Goal: Task Accomplishment & Management: Complete application form

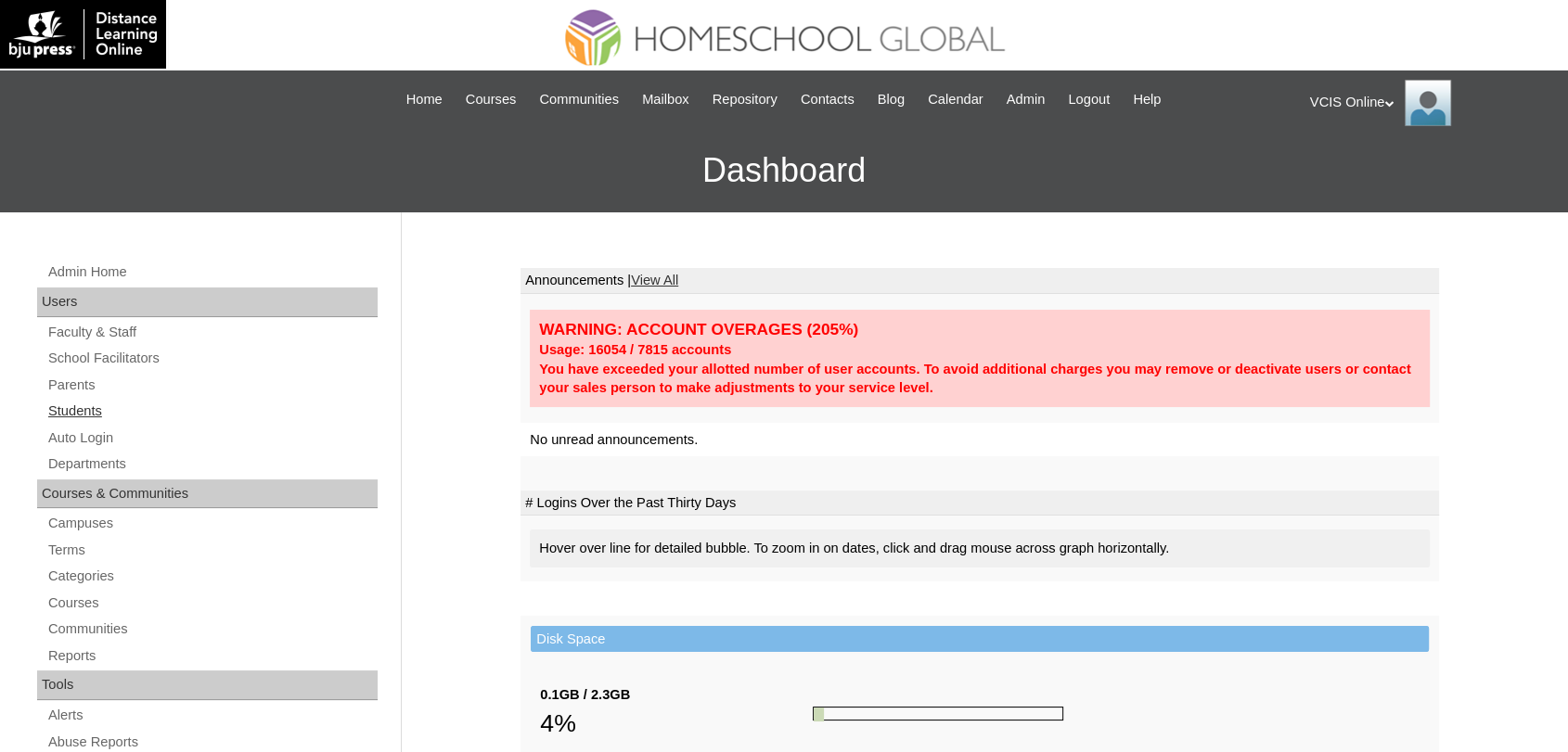
click at [81, 417] on link "Students" at bounding box center [211, 412] width 331 height 24
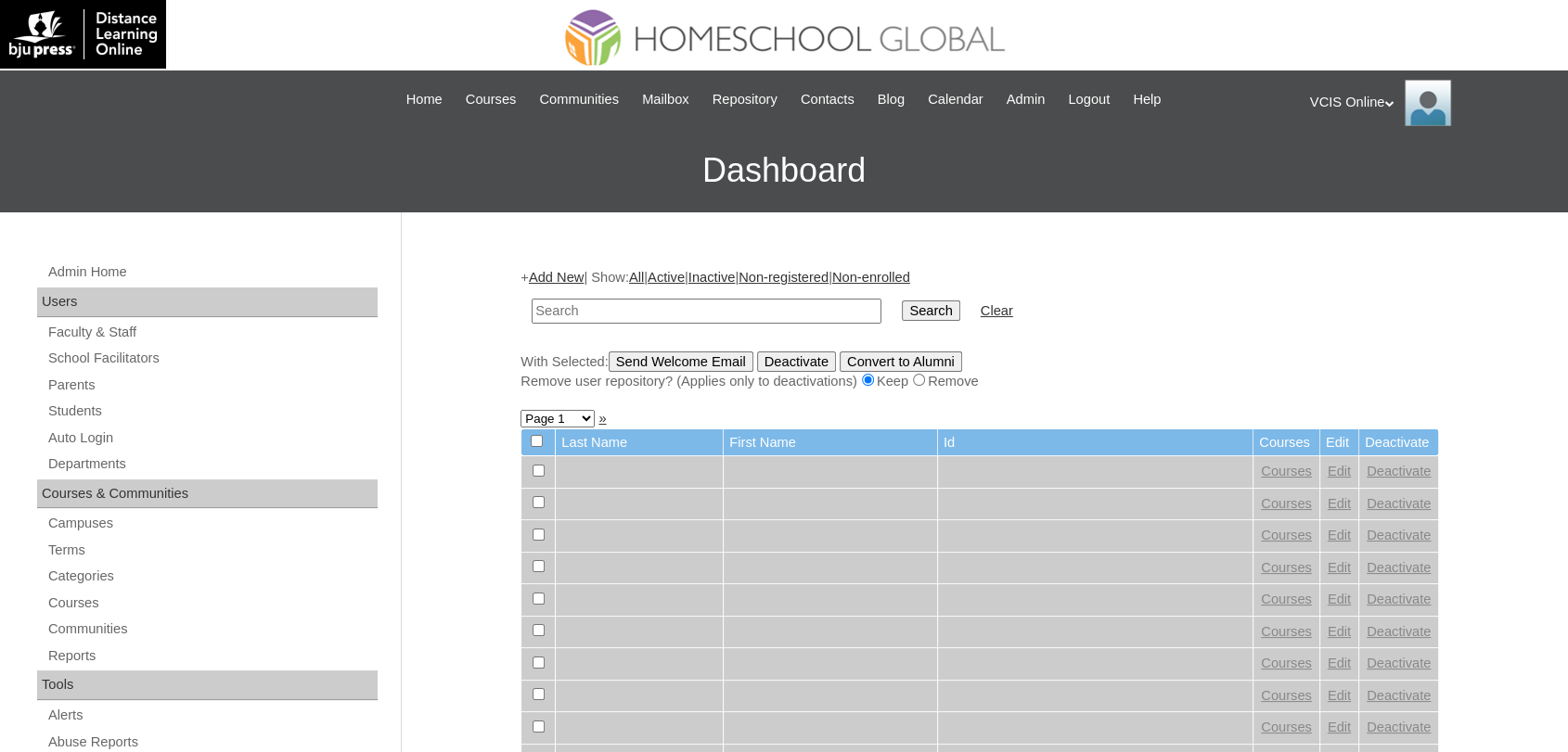
click at [765, 310] on input "text" at bounding box center [707, 311] width 350 height 25
type input "VCIS021-10A-SA2025"
click at [901, 301] on input "Search" at bounding box center [930, 311] width 58 height 21
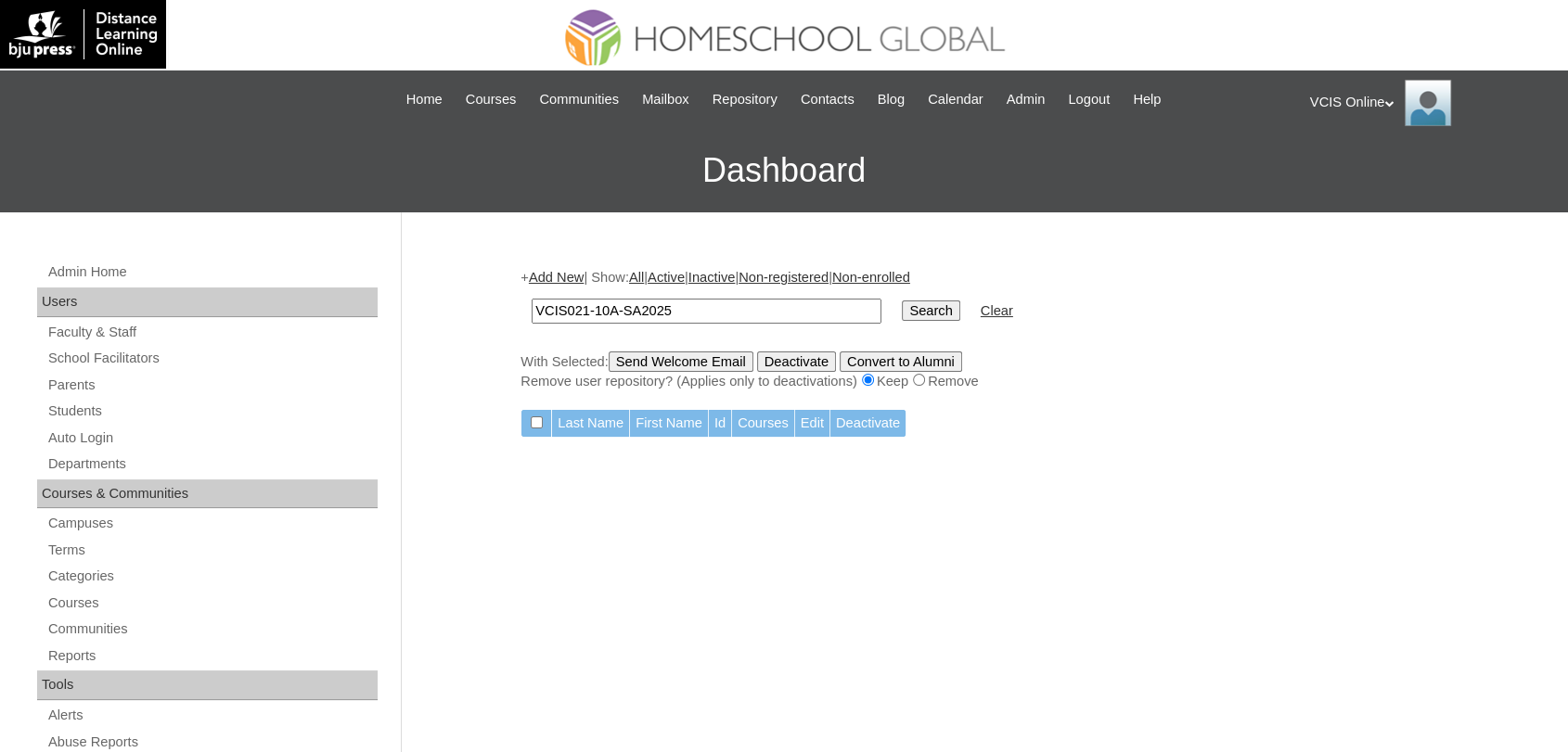
click at [650, 310] on input "VCIS021-10A-SA2025" at bounding box center [707, 311] width 350 height 25
type input "shannel"
click at [901, 301] on input "Search" at bounding box center [930, 311] width 58 height 21
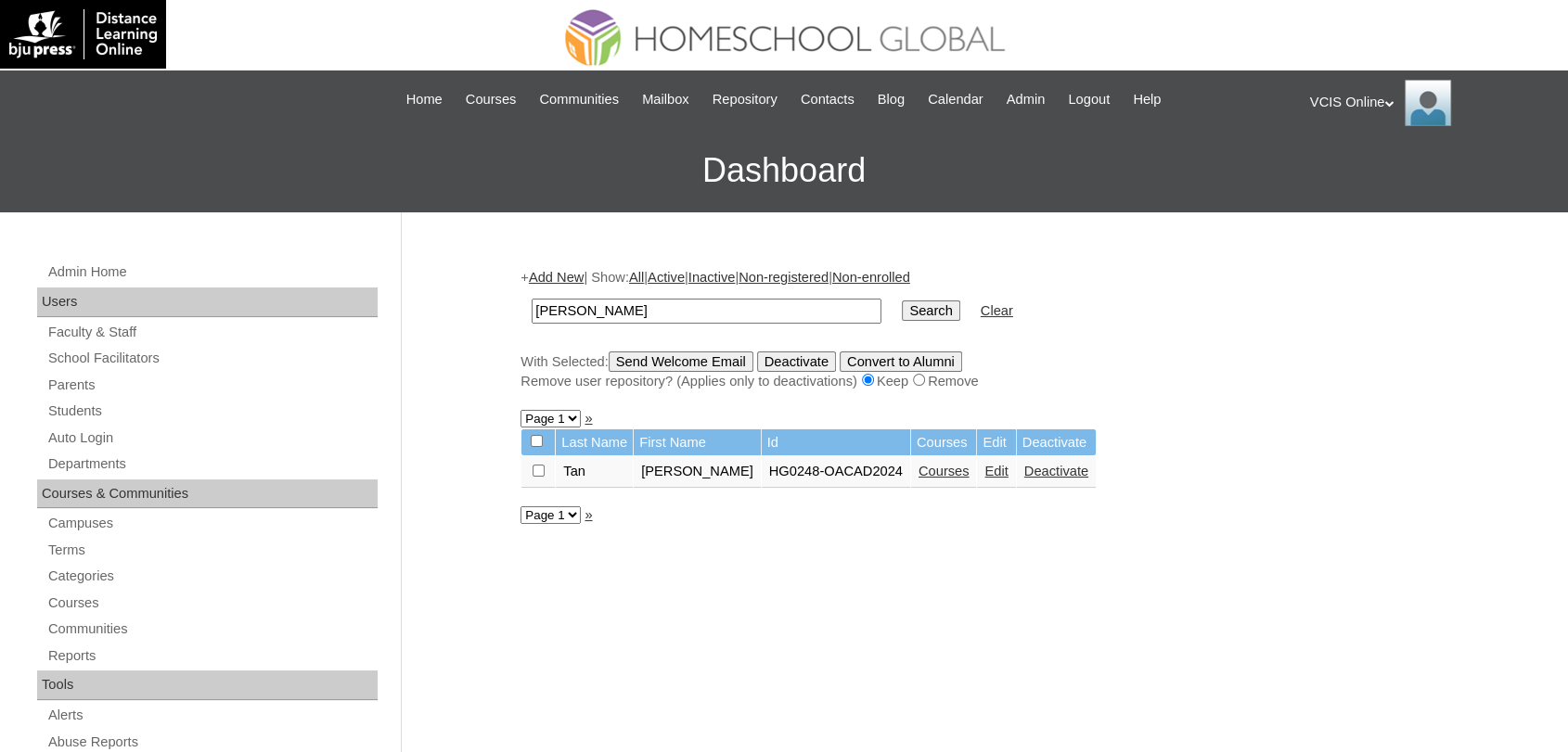
click at [959, 465] on link "Courses" at bounding box center [944, 471] width 51 height 15
click at [69, 382] on link "Parents" at bounding box center [211, 385] width 331 height 24
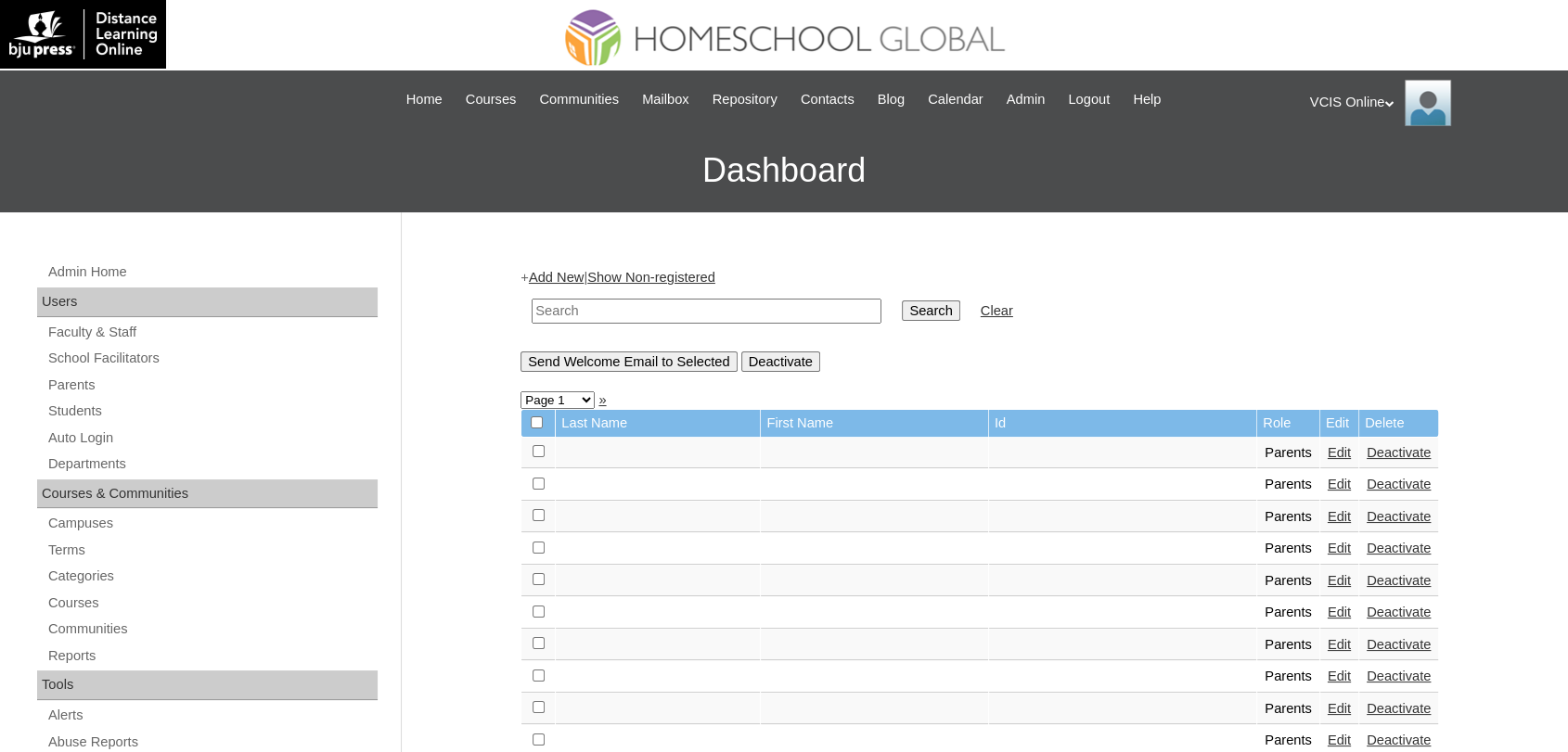
click at [578, 312] on input "text" at bounding box center [707, 311] width 350 height 25
paste input "VCIS021-10A-PA2025"
type input "VCIS021-10A-PA2025"
click at [901, 301] on input "Search" at bounding box center [930, 311] width 58 height 21
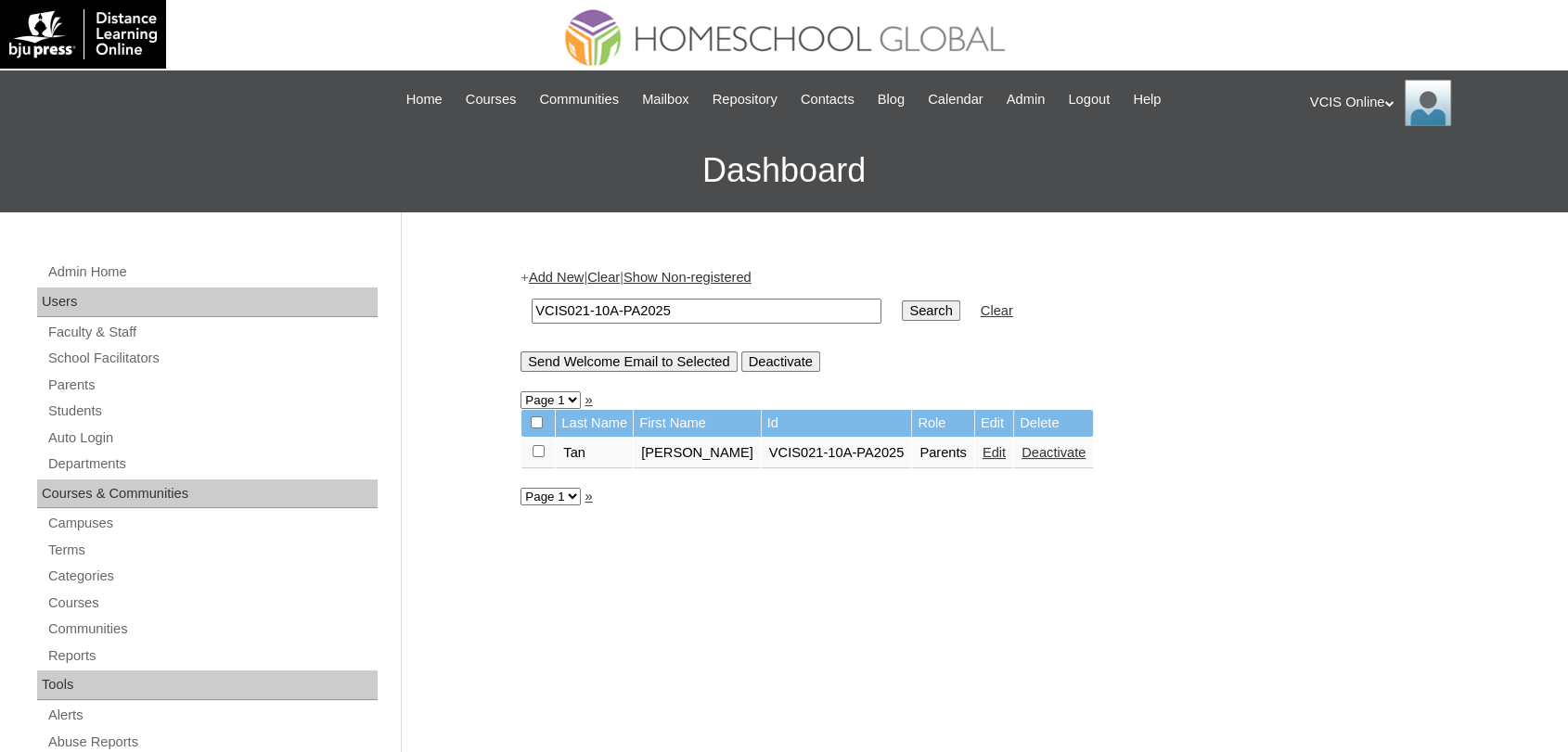
click at [982, 454] on link "Edit" at bounding box center [994, 452] width 24 height 15
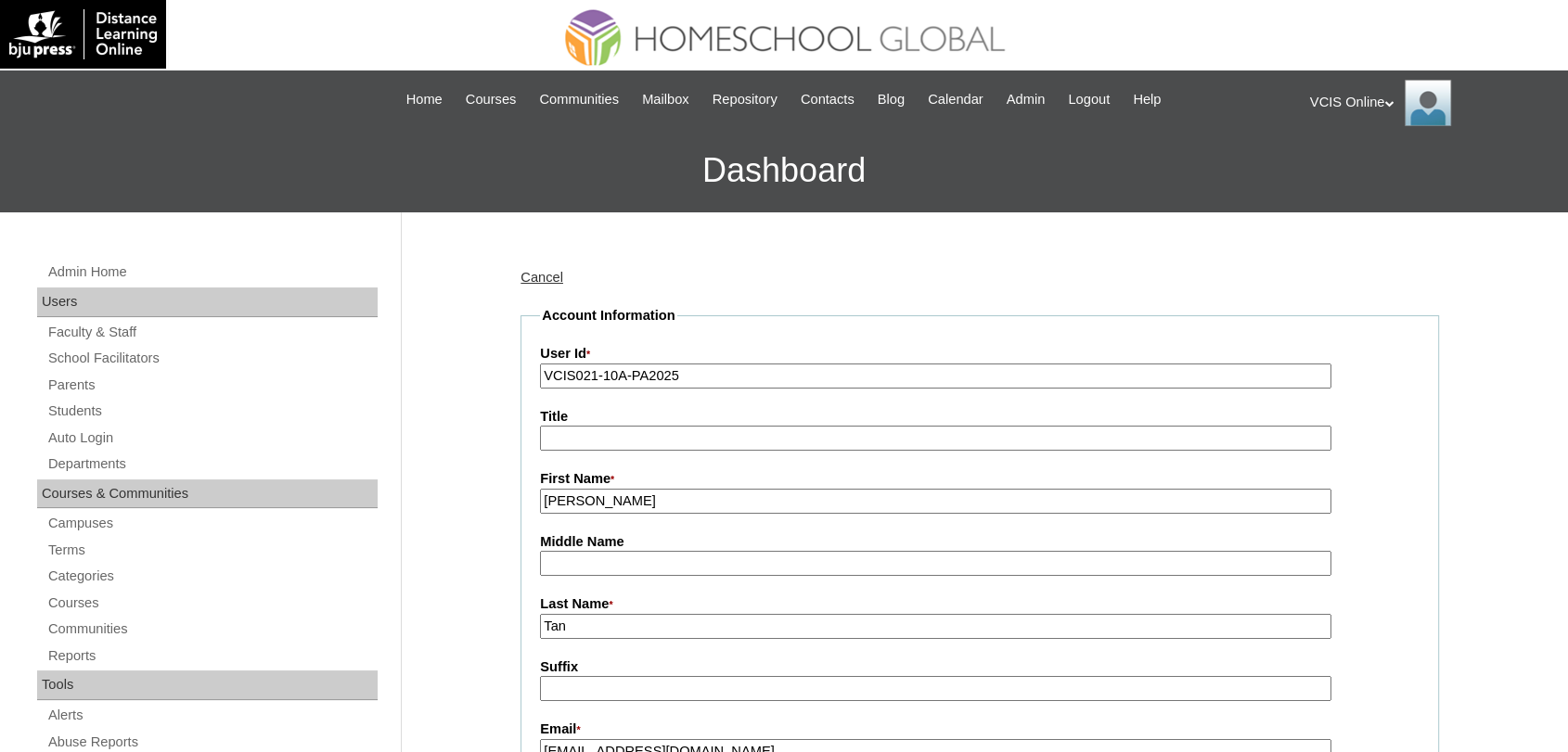
click at [650, 619] on input "Tan" at bounding box center [935, 626] width 791 height 25
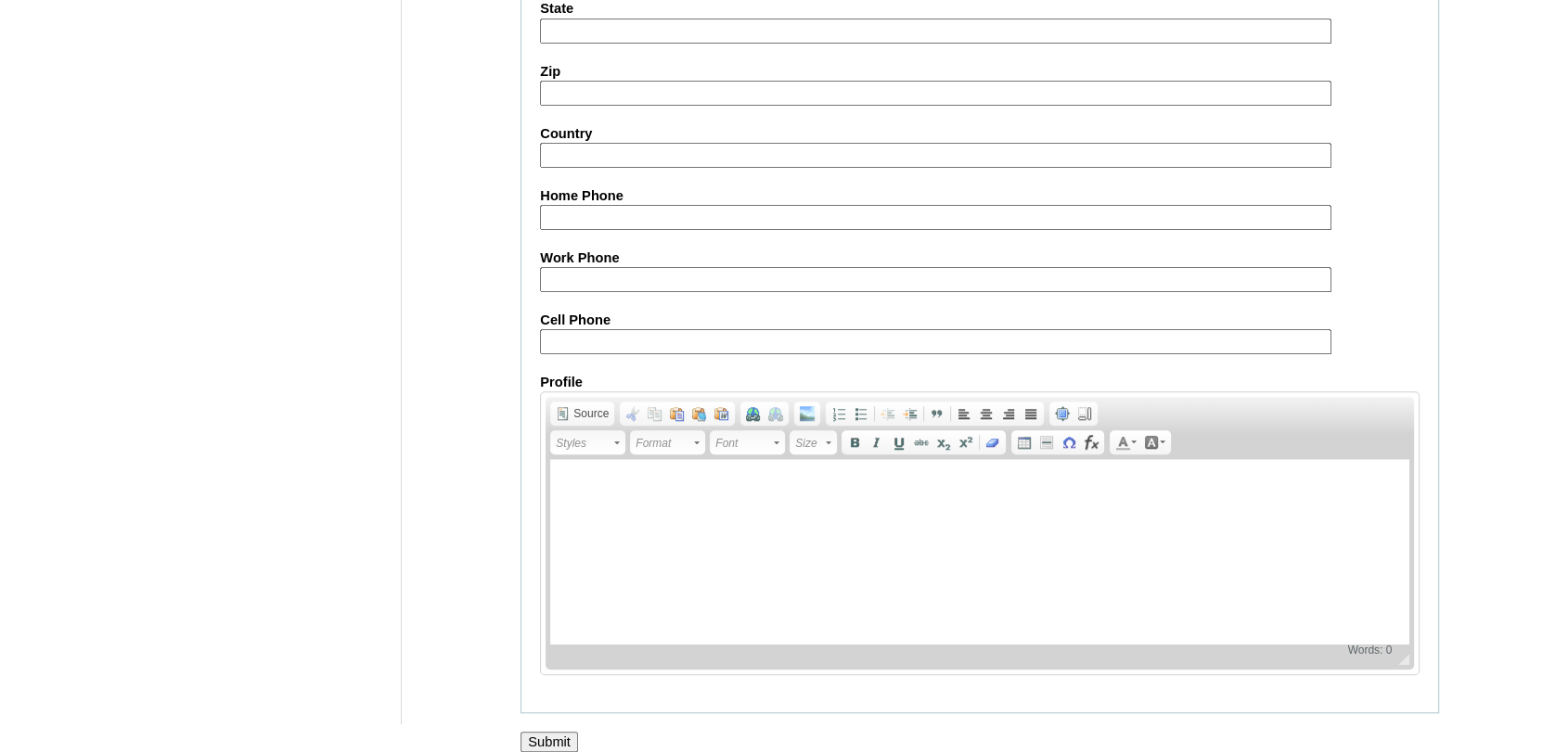
scroll to position [1670, 0]
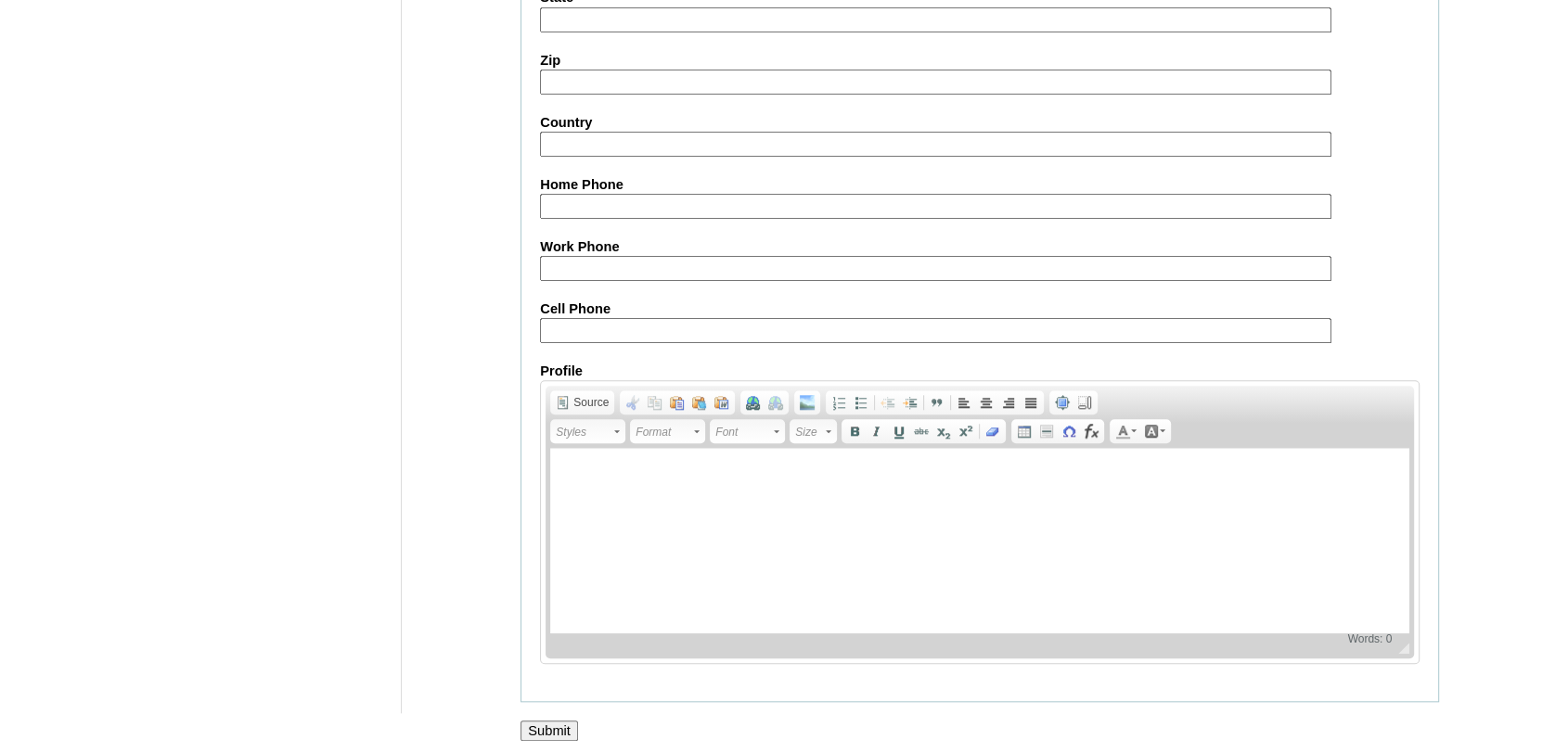
type input "Tan (2025)"
click at [548, 722] on input "Submit" at bounding box center [549, 730] width 58 height 21
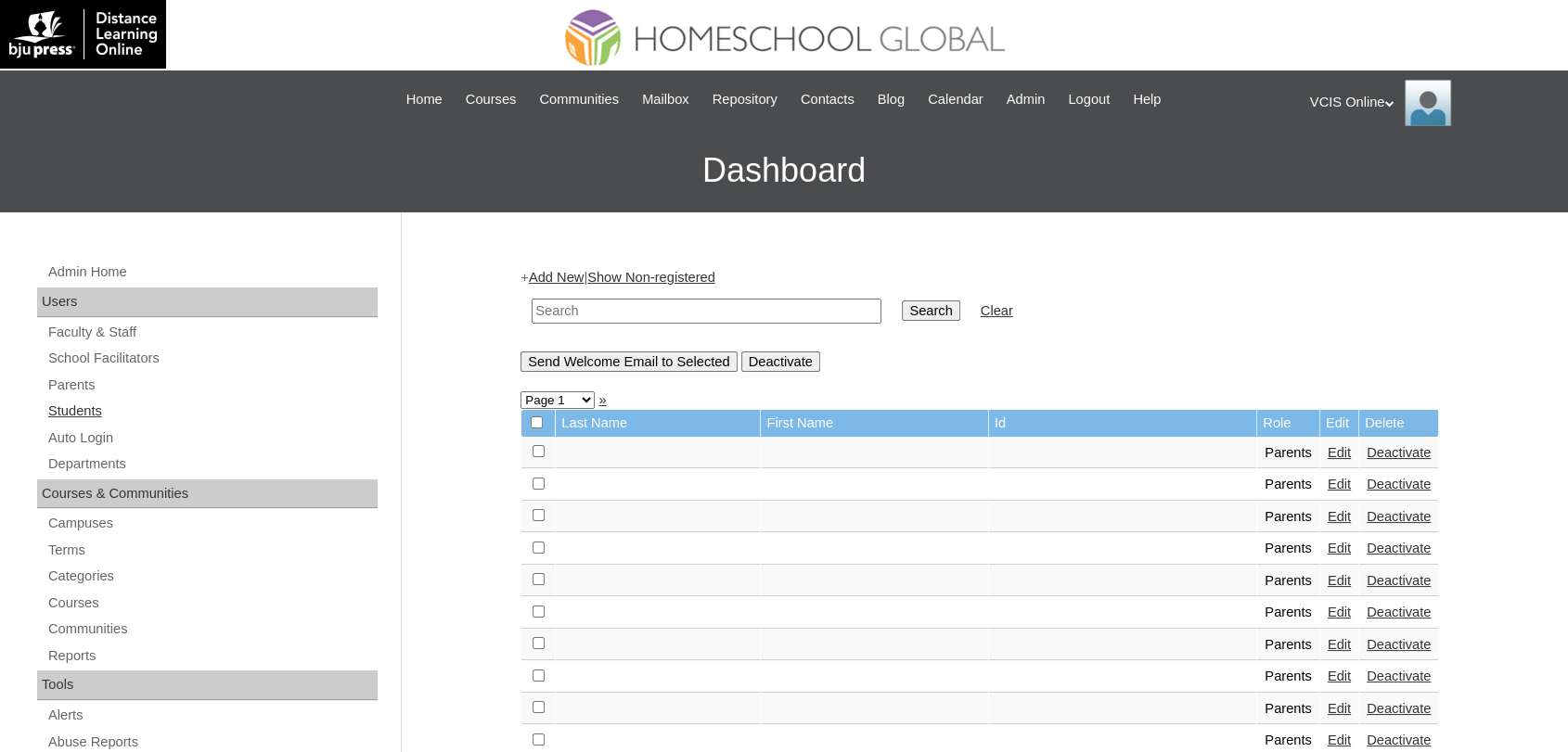
click at [86, 408] on link "Students" at bounding box center [211, 412] width 331 height 24
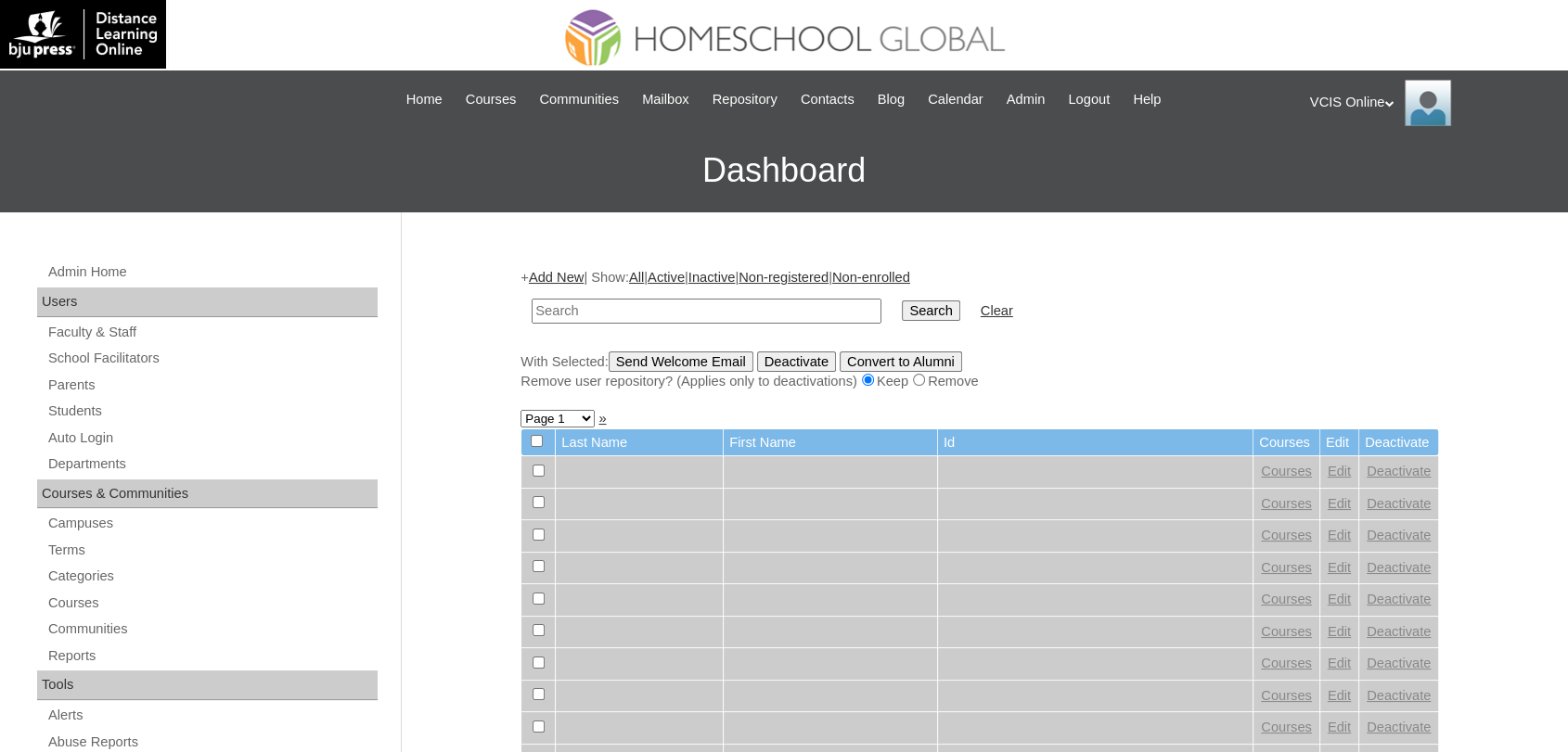
click at [558, 275] on link "Add New" at bounding box center [556, 277] width 55 height 15
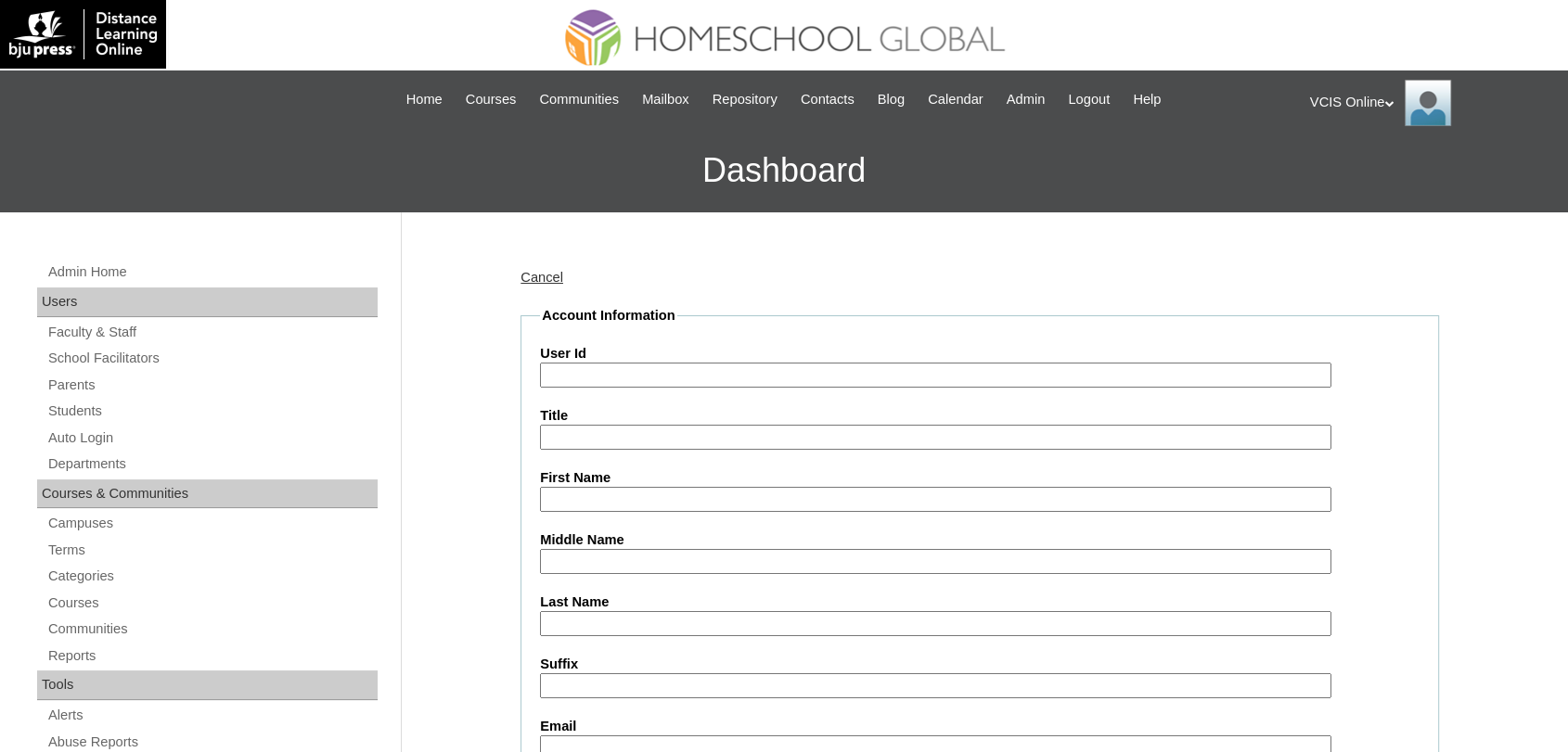
click at [586, 378] on input "User Id" at bounding box center [935, 375] width 791 height 25
paste input "VCIS021-10A-SA2025"
type input "VCIS021-10A-SA2025"
type input "Shannel Wilchesca"
type input "Tan"
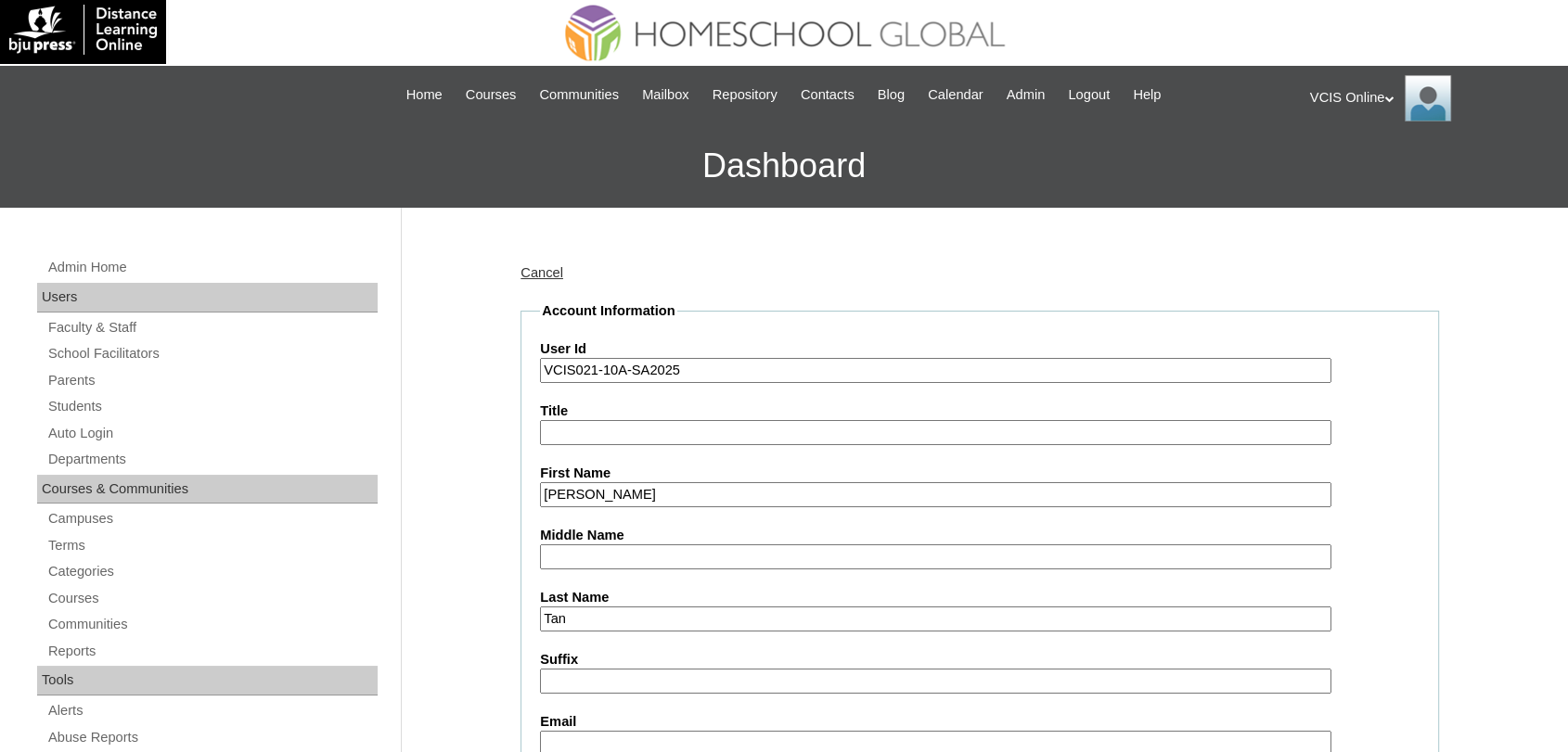
scroll to position [431, 0]
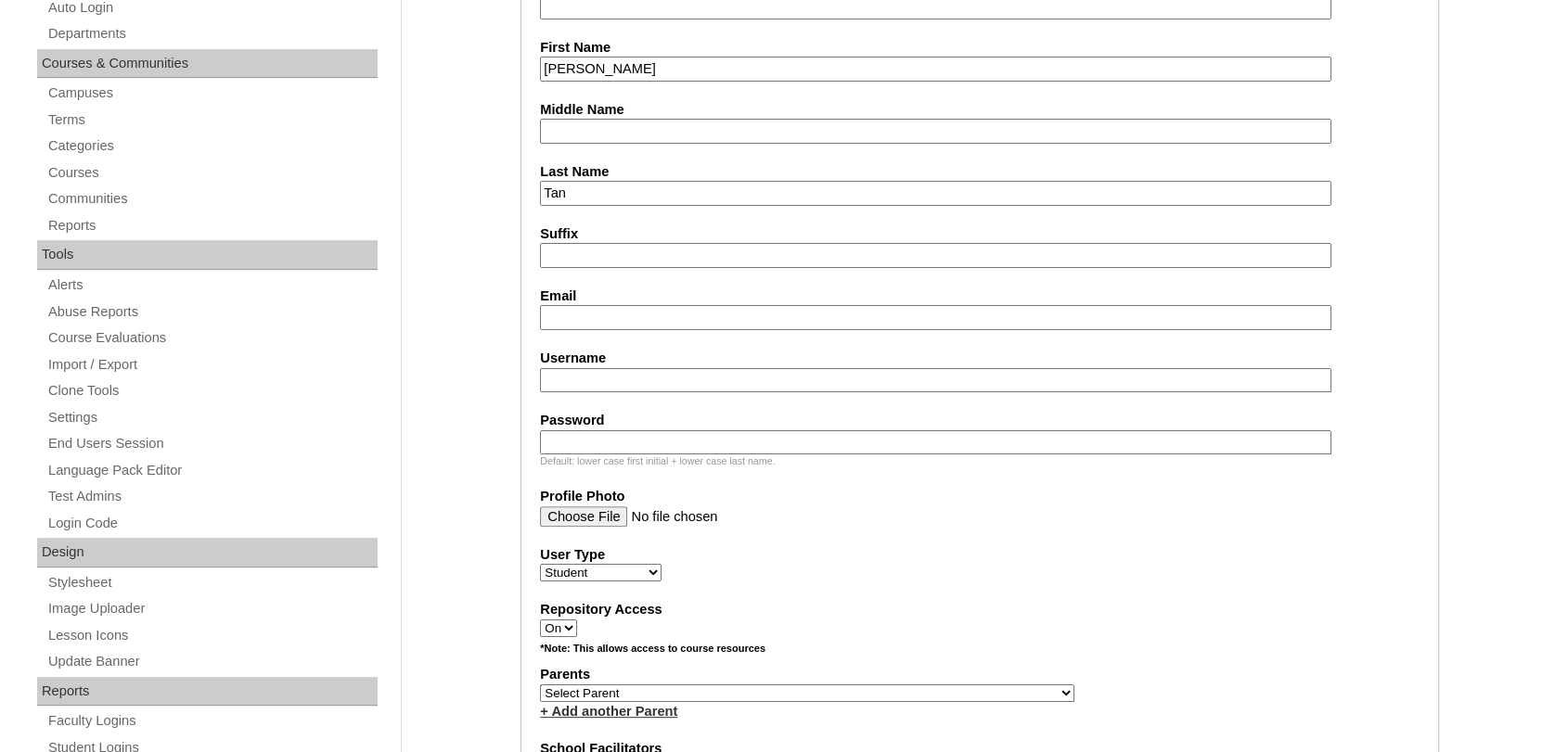
click at [654, 308] on input "Email" at bounding box center [935, 317] width 791 height 25
paste input "swtan.student@vcis.edu.ph"
type input "swtan.student@vcis.edu.ph"
paste input "shannell.tan2025"
type input "shannell.tan2025"
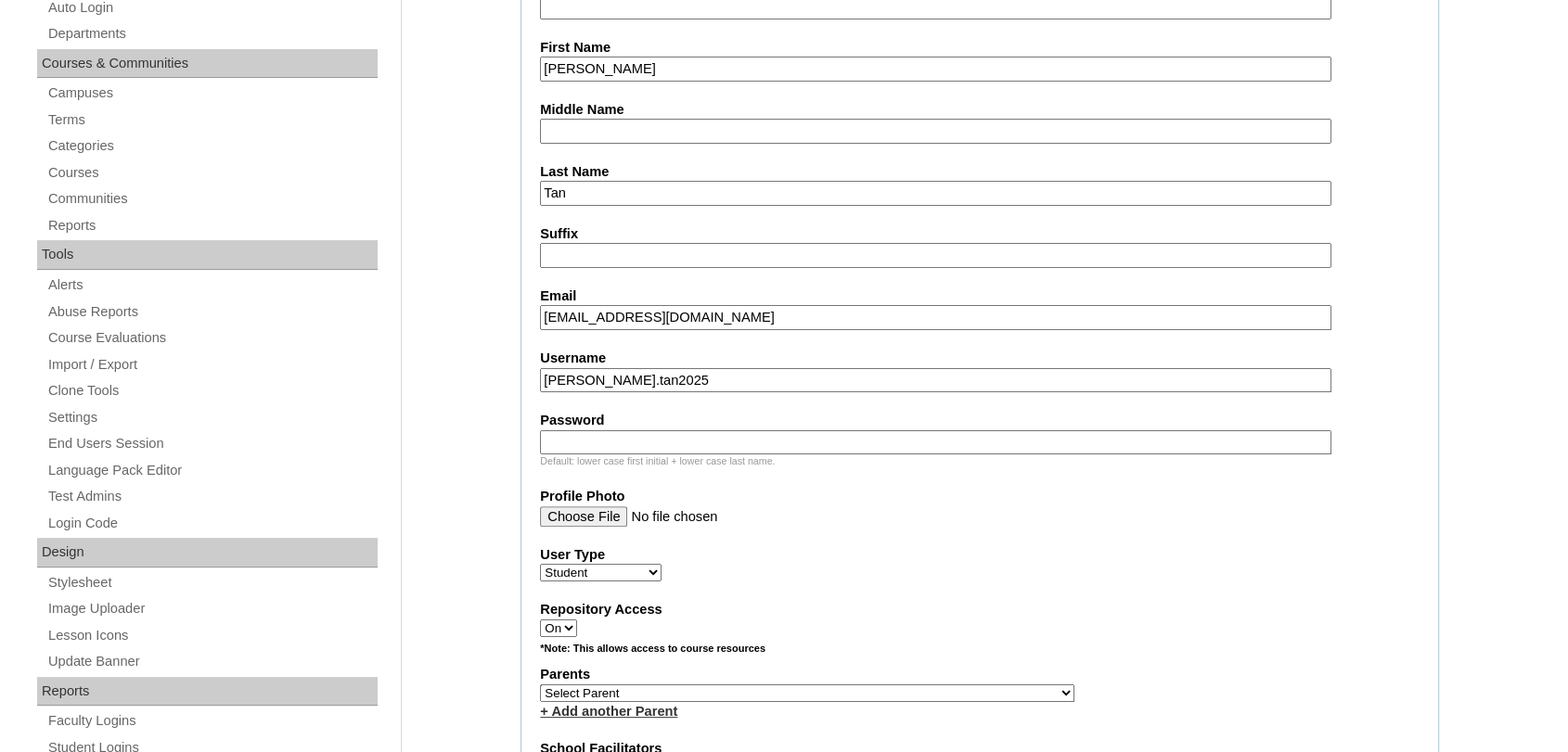
paste input "mPBrFS"
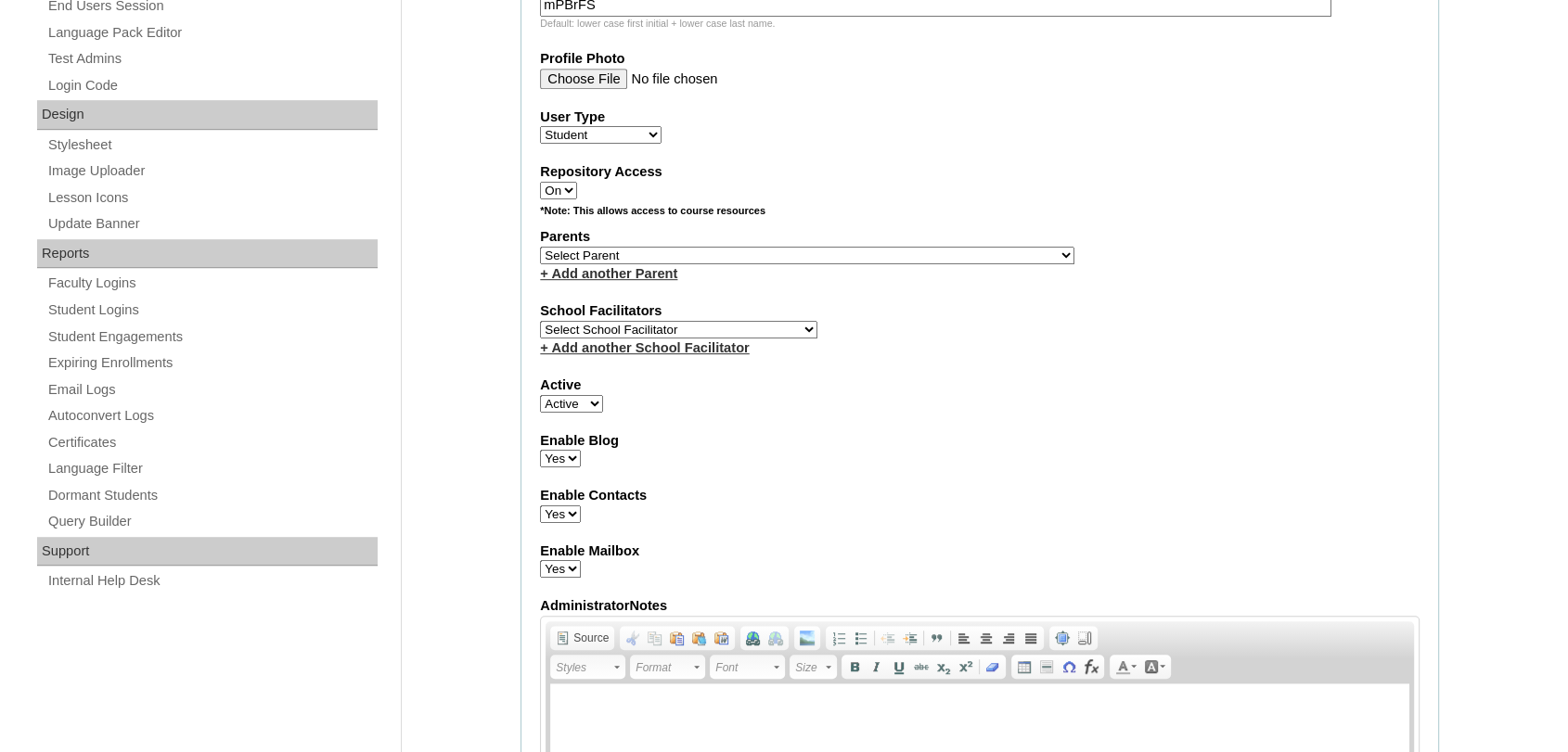
scroll to position [872, 0]
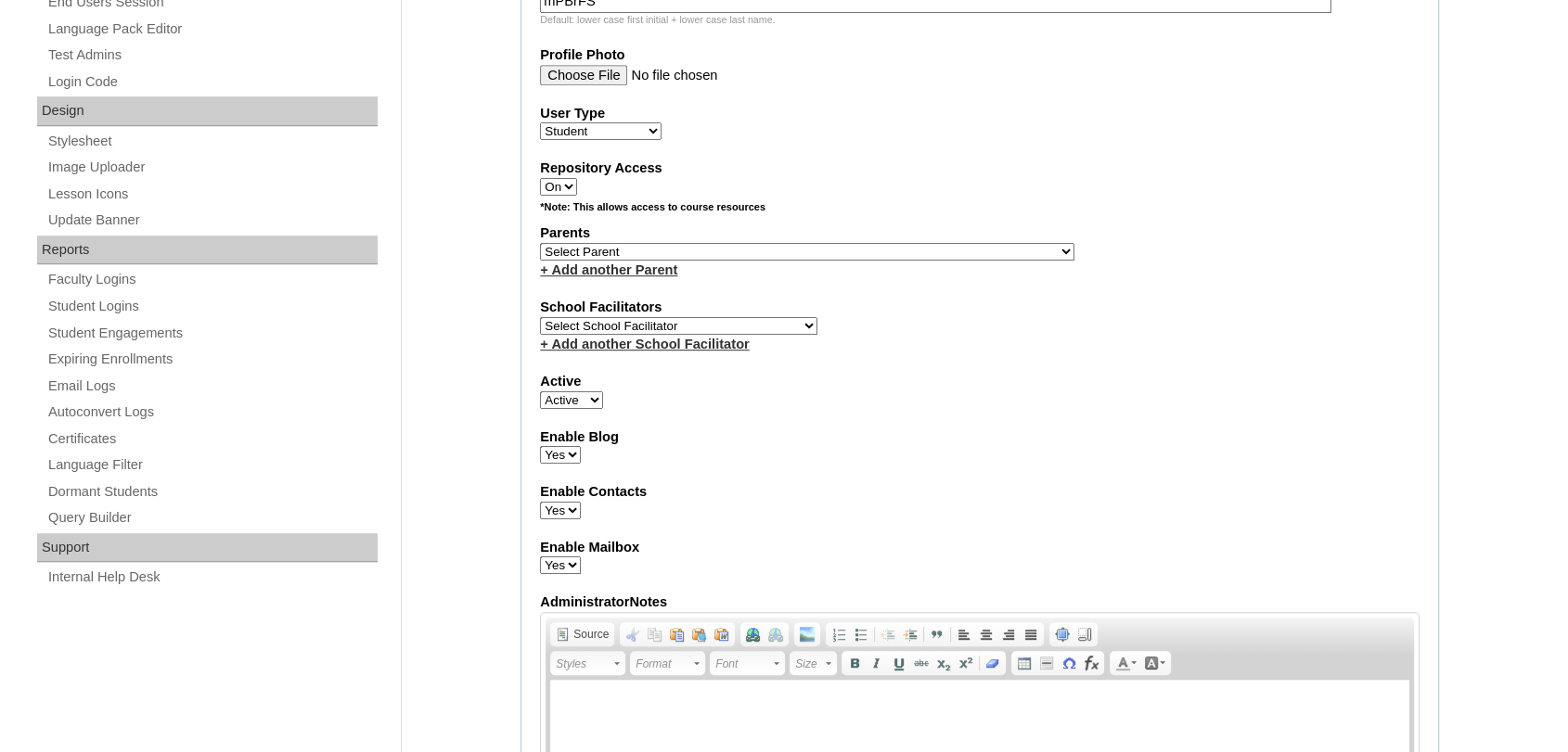
type input "mPBrFS"
click at [863, 244] on select "Select Parent , , , , , , , , , , , , , , , , , , , , , , , , , , , , , , , , ,…" at bounding box center [807, 252] width 535 height 18
select select "43134"
click at [540, 243] on select "Select Parent , , , , , , , , , , , , , , , , , , , , , , , , , , , , , , , , ,…" at bounding box center [807, 252] width 535 height 18
click at [698, 321] on select "Select School Facilitator Norman Añain Ruffa Abadijas Mary Abella Gloryfe Abion…" at bounding box center [678, 326] width 277 height 18
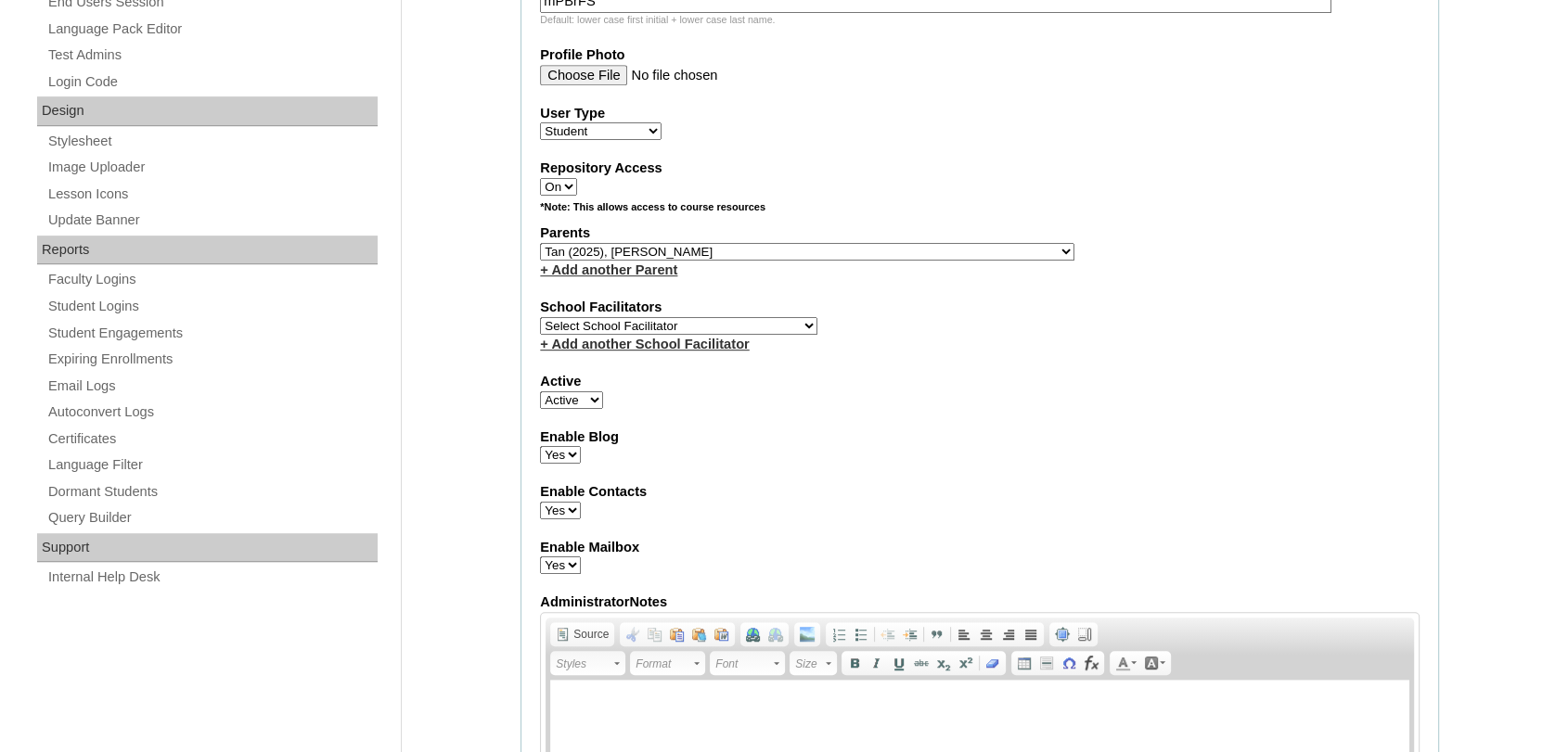
select select "32652"
click at [540, 318] on select "Select School Facilitator Norman Añain Ruffa Abadijas Mary Abella Gloryfe Abion…" at bounding box center [678, 326] width 277 height 18
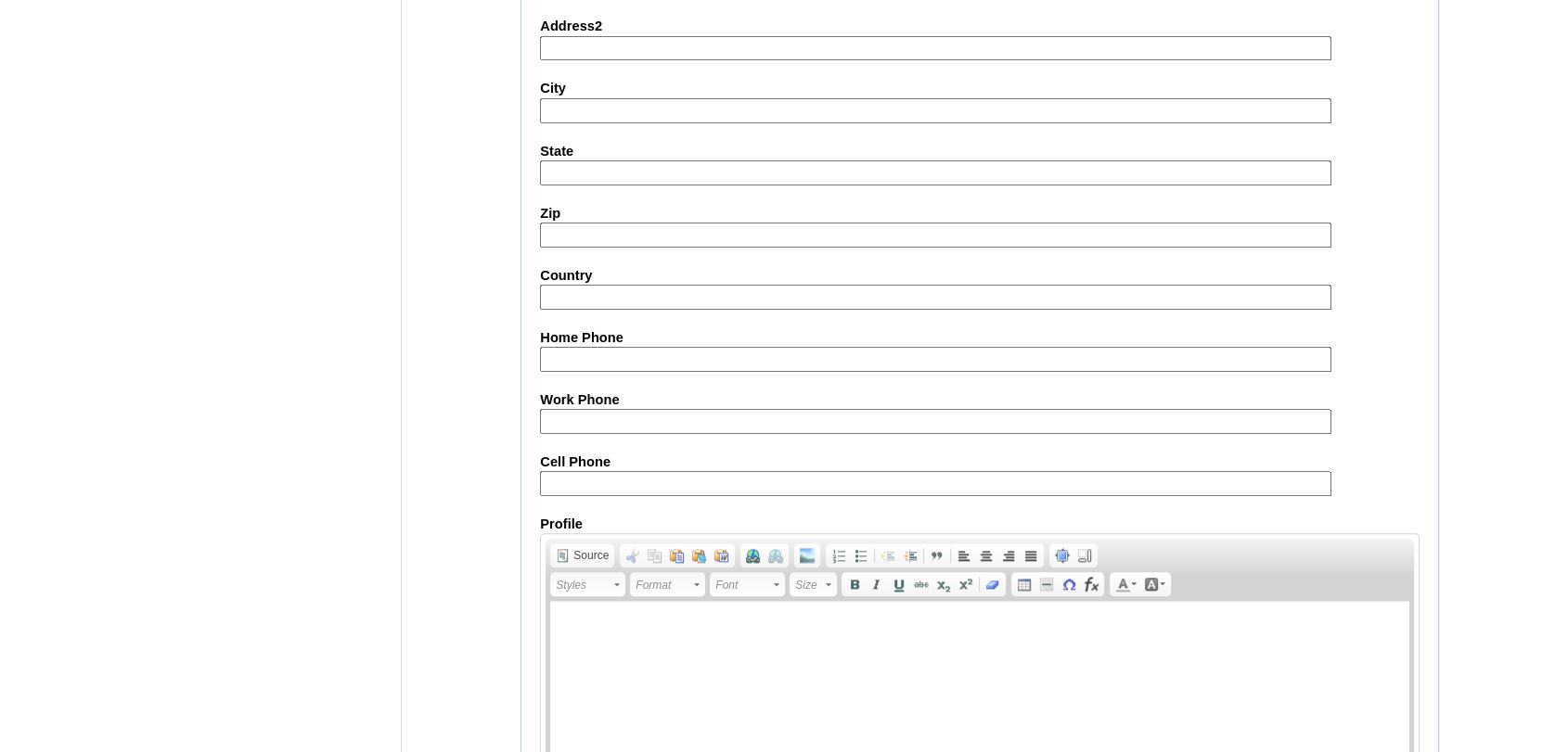
scroll to position [2059, 0]
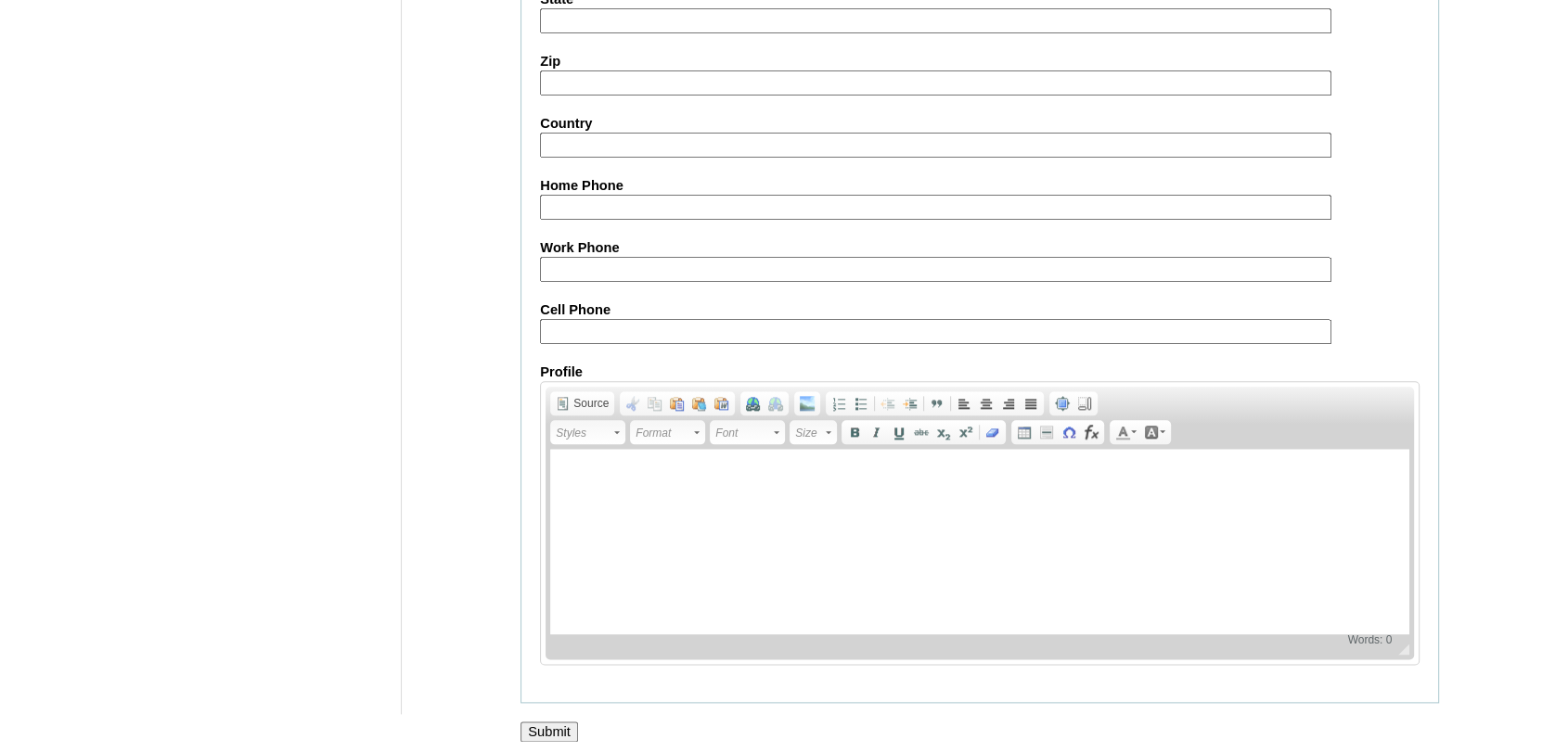
click at [556, 723] on input "Submit" at bounding box center [549, 731] width 58 height 21
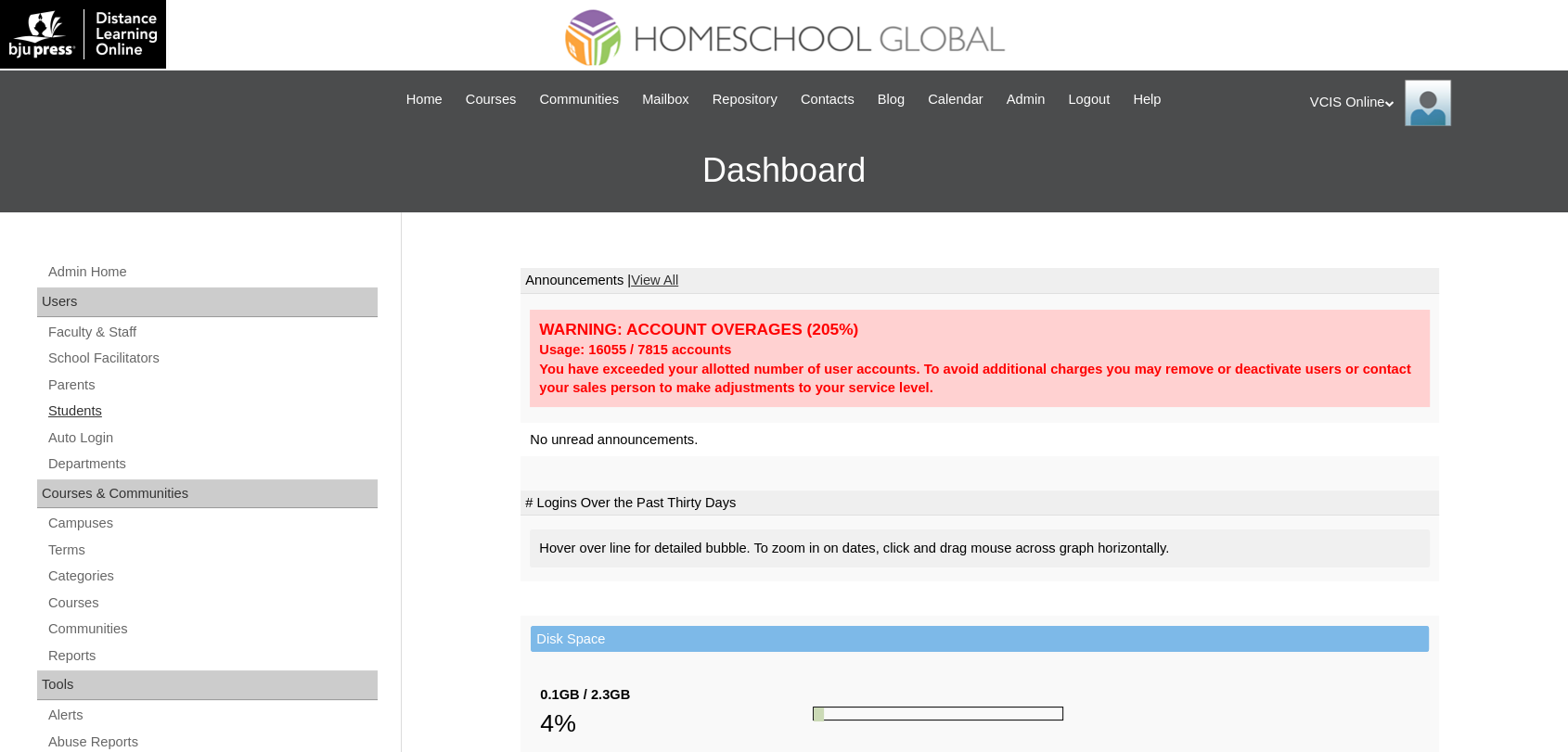
click at [56, 403] on link "Students" at bounding box center [211, 412] width 331 height 24
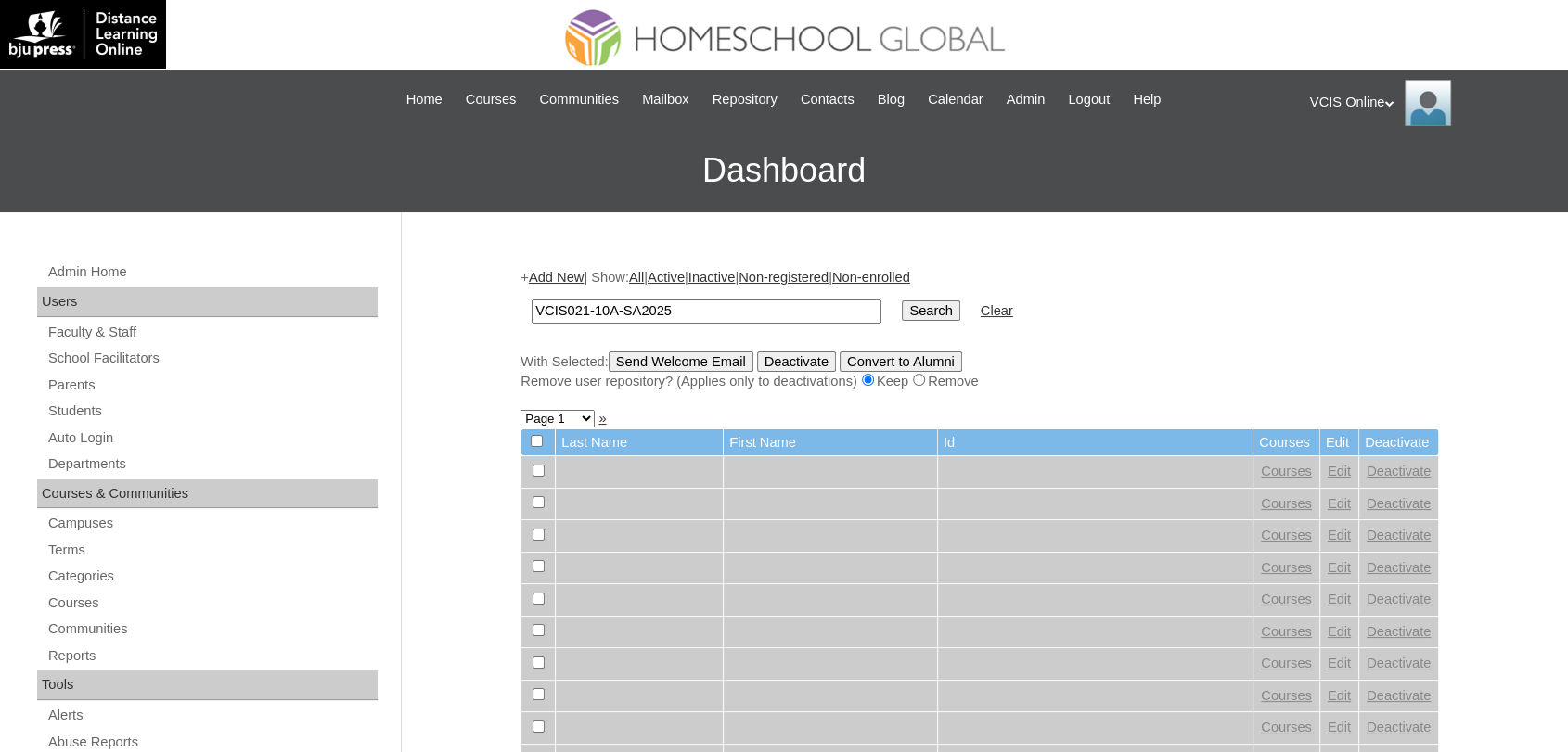
type input "VCIS021-10A-SA2025"
click at [901, 301] on input "Search" at bounding box center [930, 311] width 58 height 21
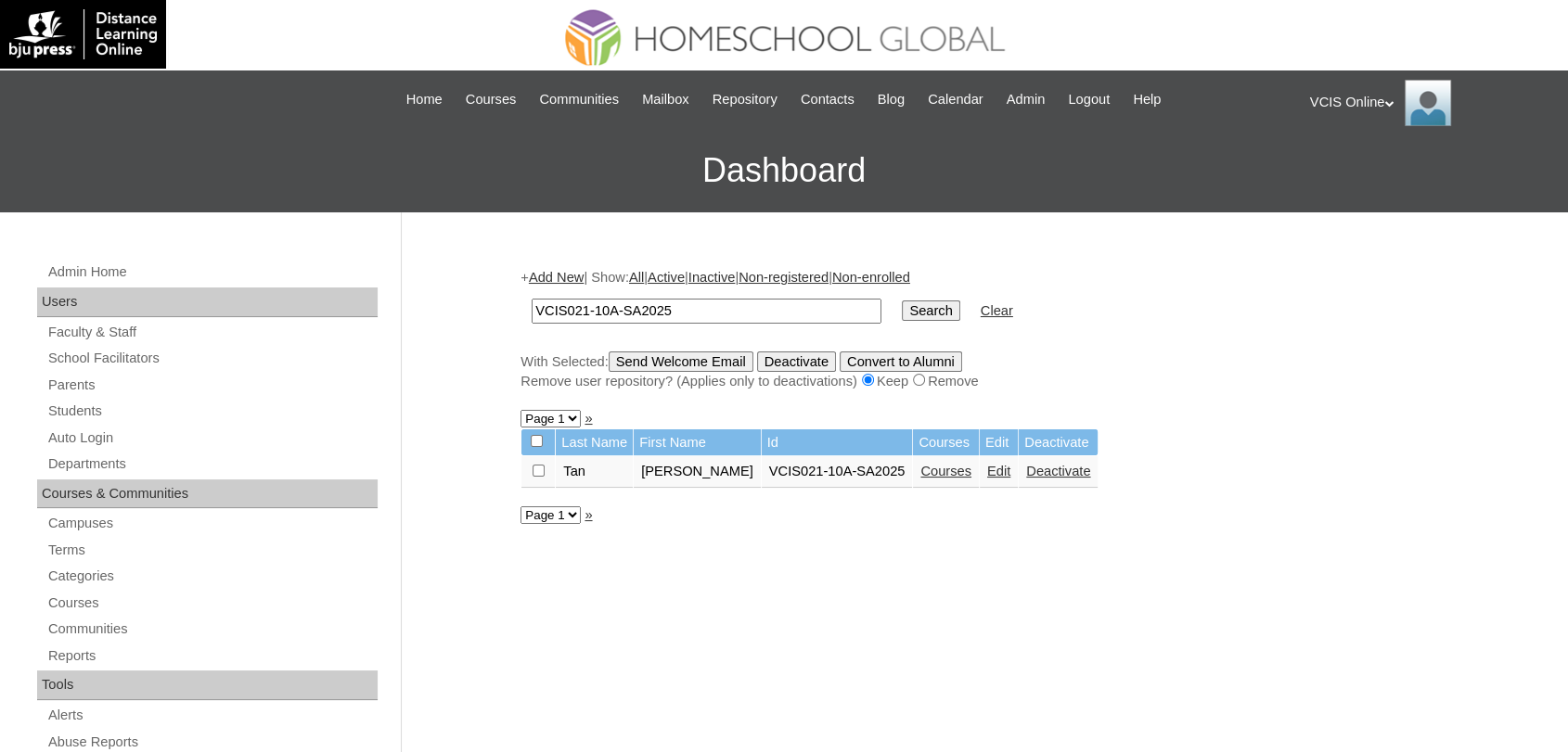
click at [962, 469] on link "Courses" at bounding box center [946, 471] width 51 height 15
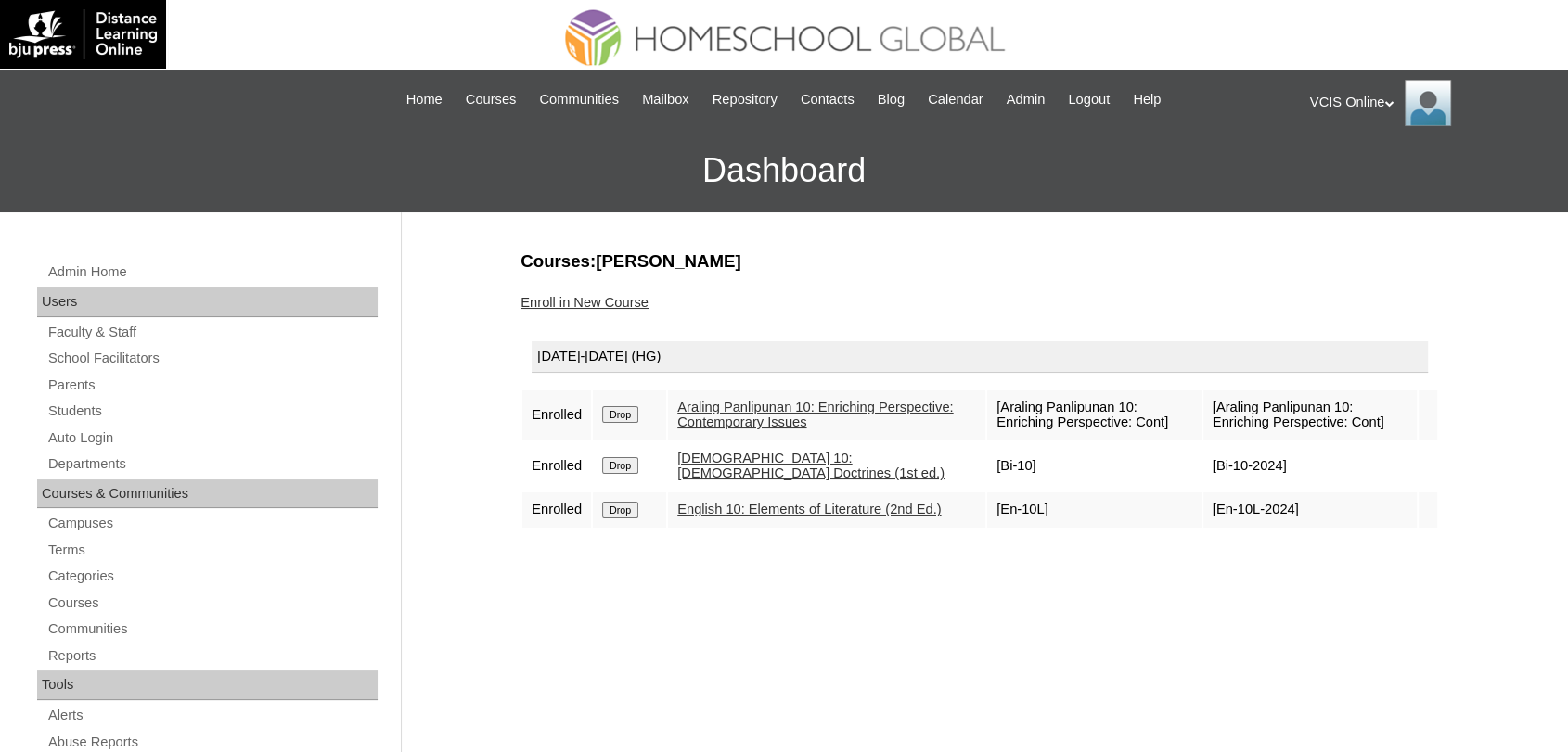
click at [588, 295] on link "Enroll in New Course" at bounding box center [584, 302] width 128 height 15
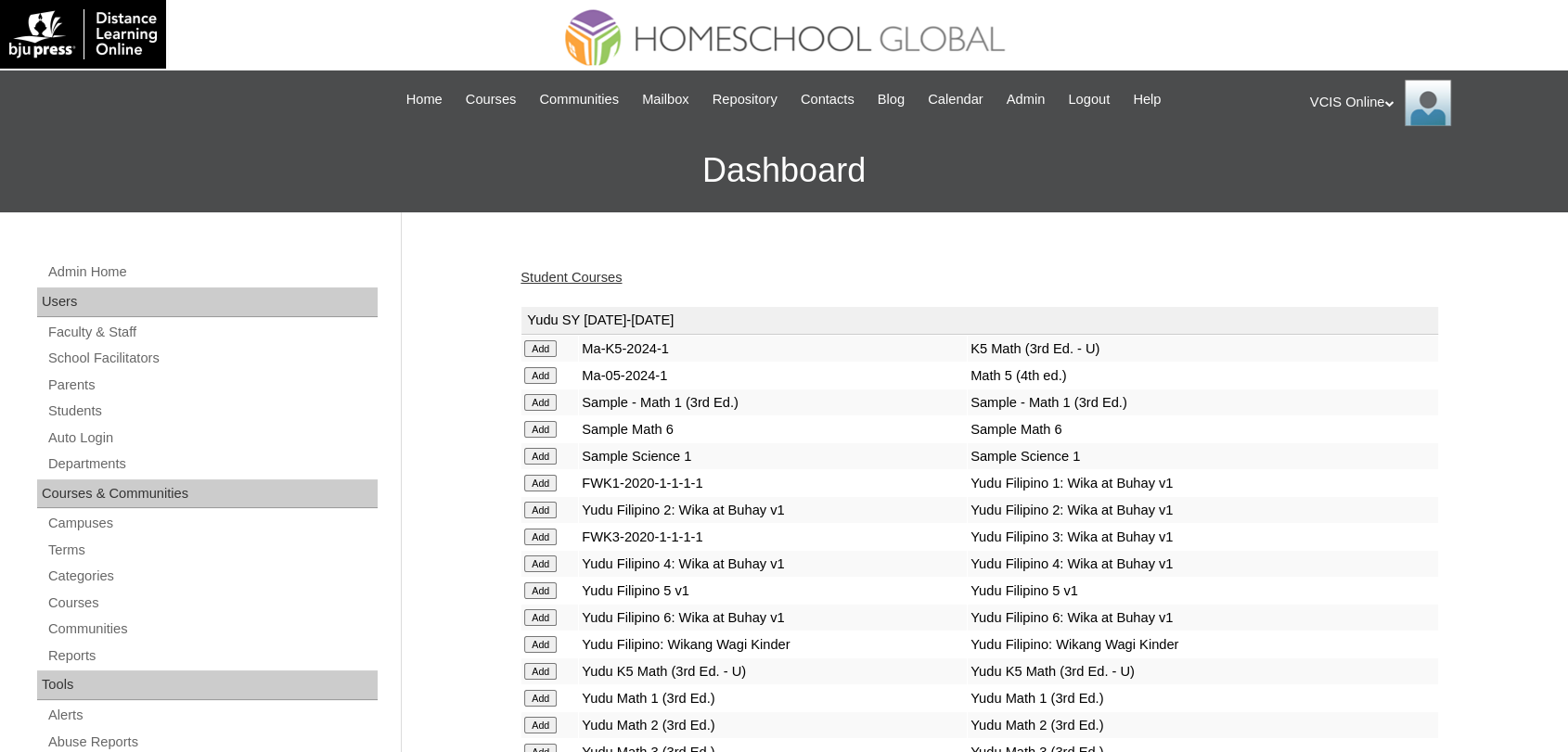
click at [1215, 423] on td "Sample Math 6" at bounding box center [1202, 430] width 470 height 26
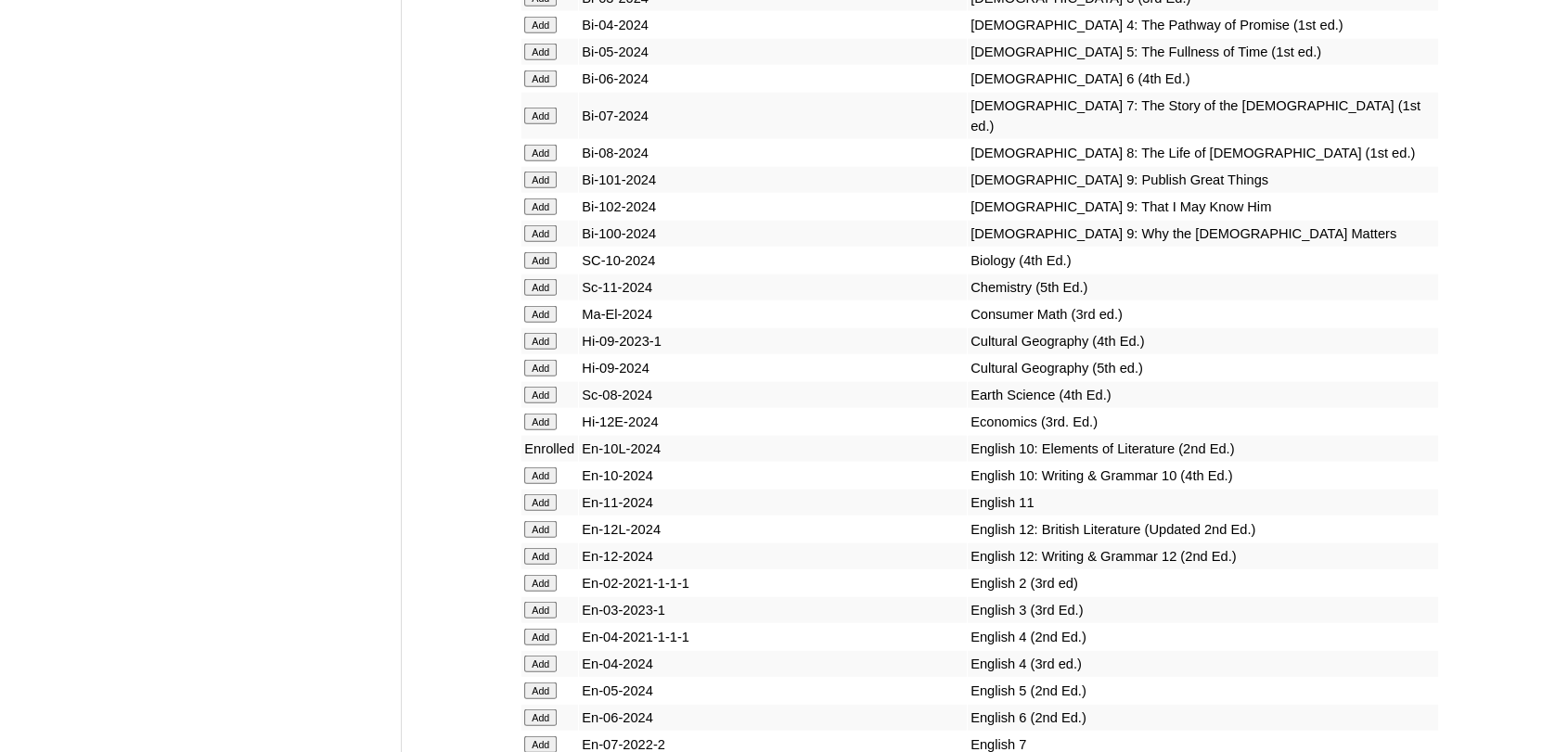
scroll to position [4452, 0]
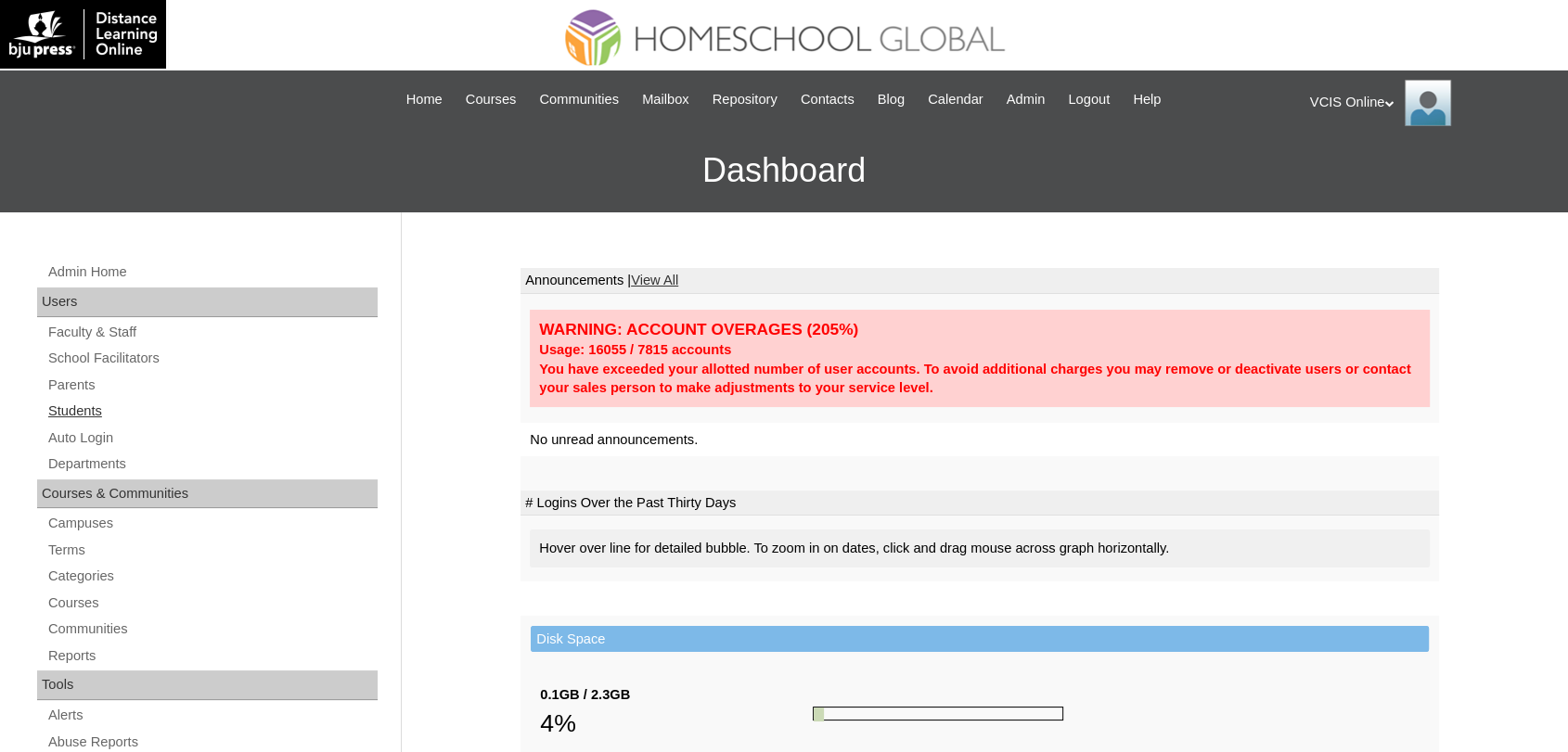
click at [74, 416] on link "Students" at bounding box center [211, 412] width 331 height 24
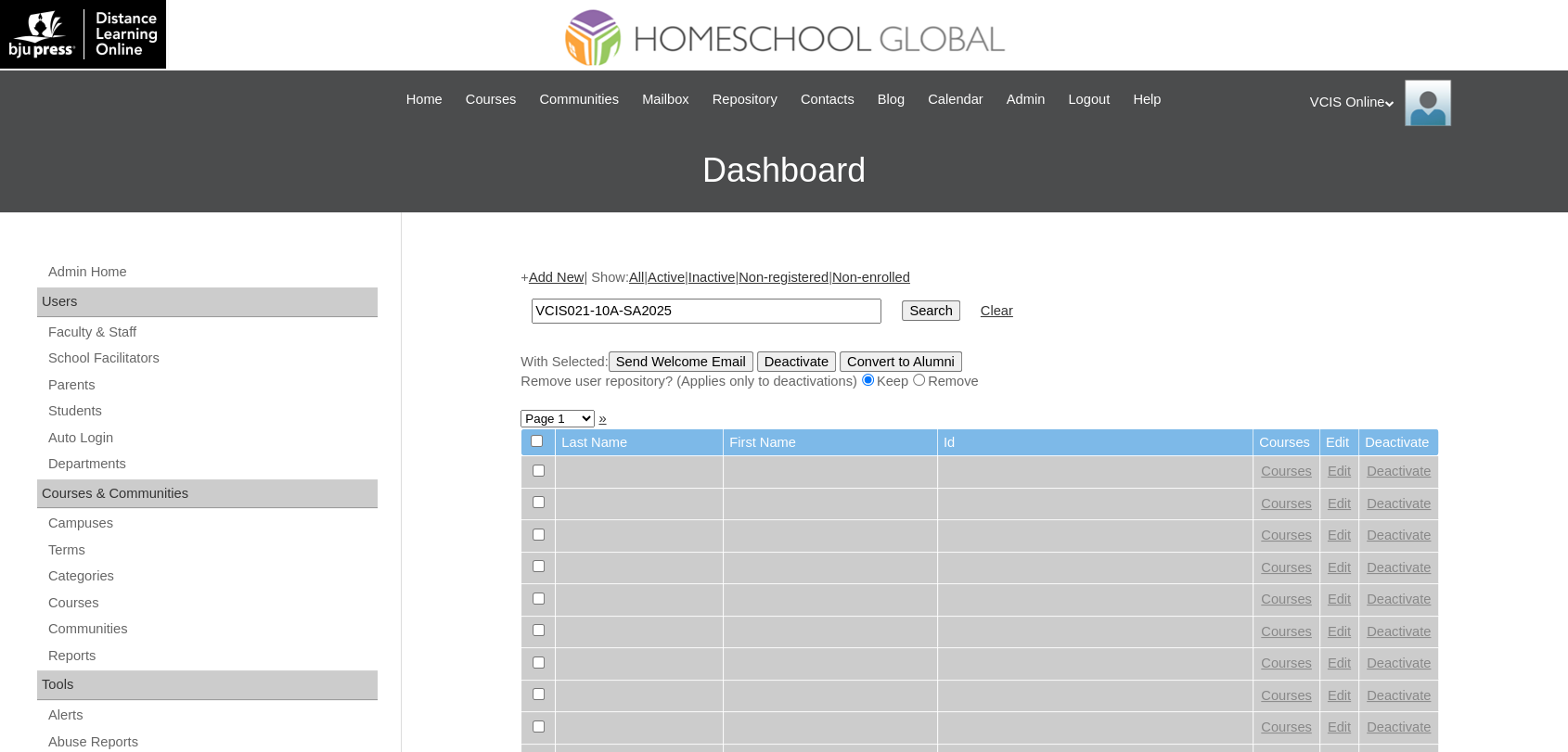
type input "VCIS021-10A-SA2025"
click at [901, 301] on input "Search" at bounding box center [930, 311] width 58 height 21
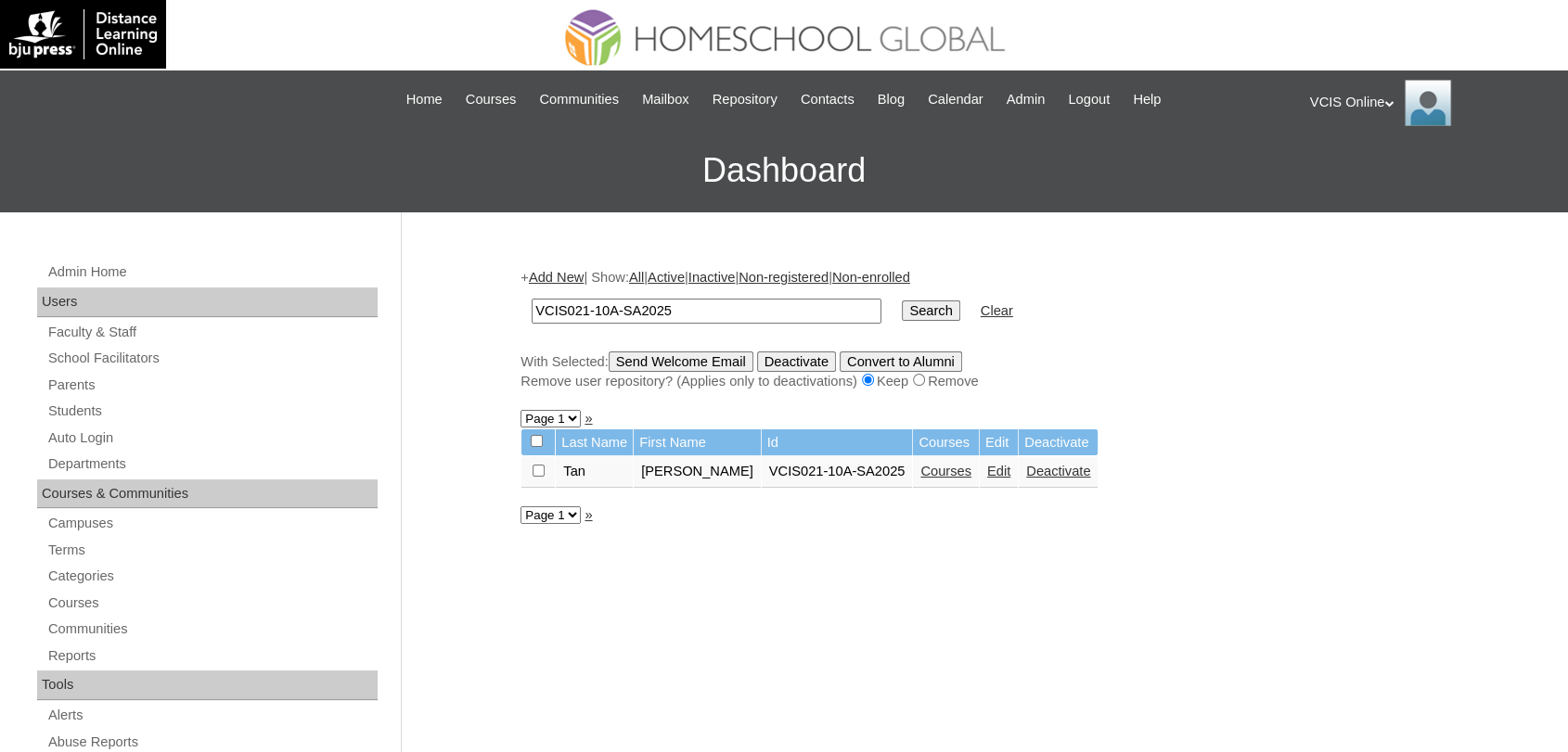
click at [958, 478] on link "Courses" at bounding box center [946, 471] width 51 height 15
